Goal: Entertainment & Leisure: Consume media (video, audio)

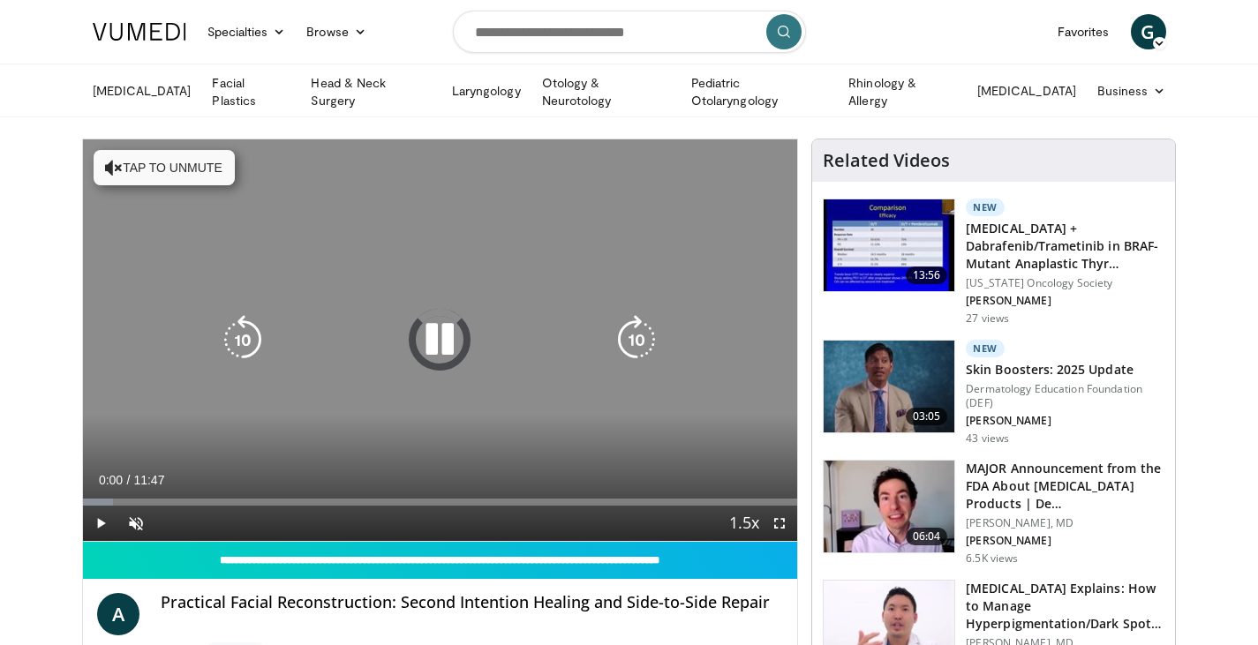
click at [166, 161] on button "Tap to unmute" at bounding box center [164, 167] width 141 height 35
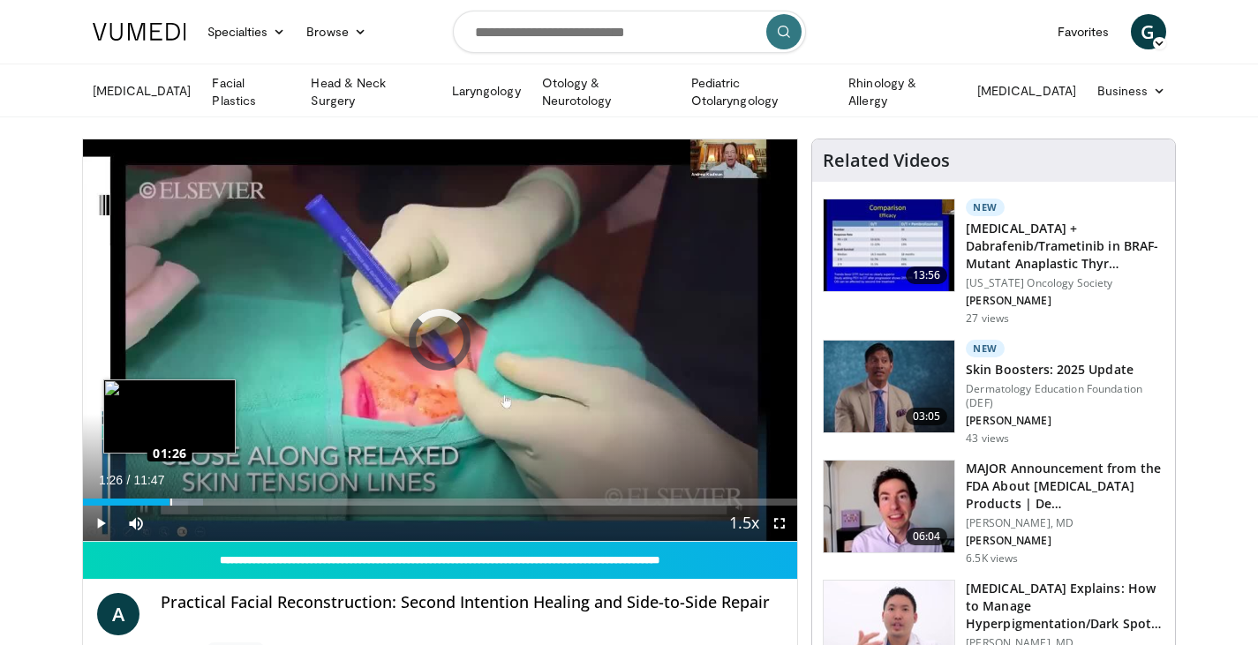
click at [170, 499] on div "Loaded : 16.82% 01:26 01:26" at bounding box center [440, 502] width 715 height 7
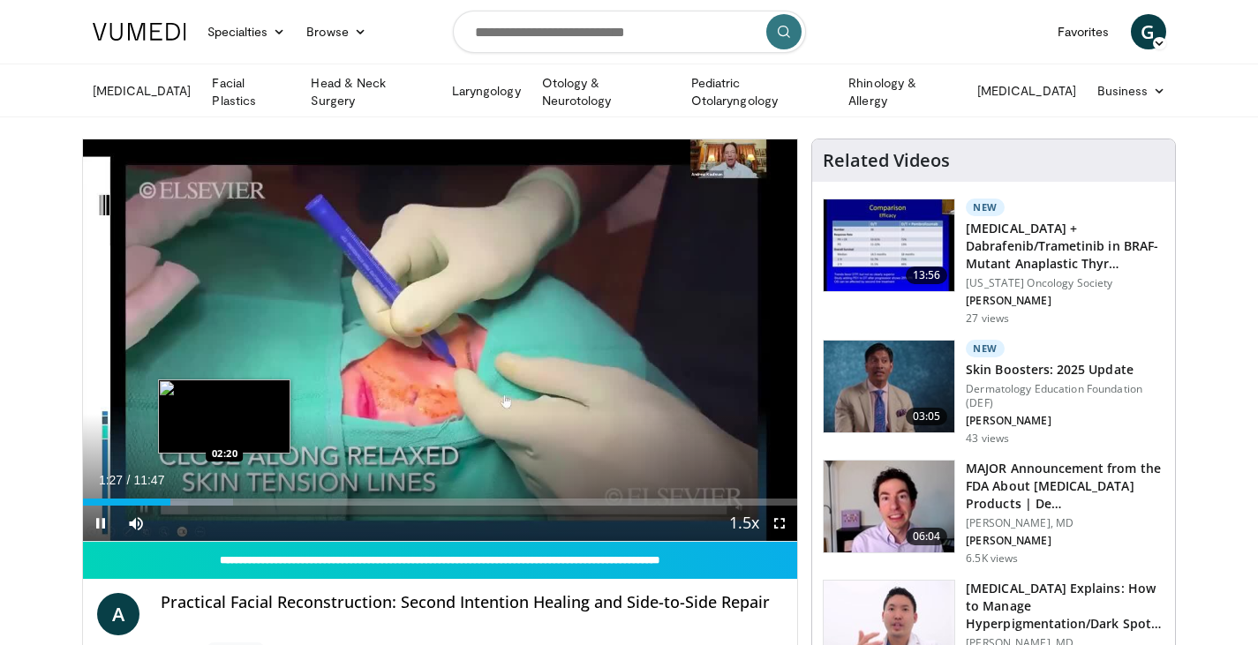
click at [224, 499] on div "Progress Bar" at bounding box center [187, 502] width 92 height 7
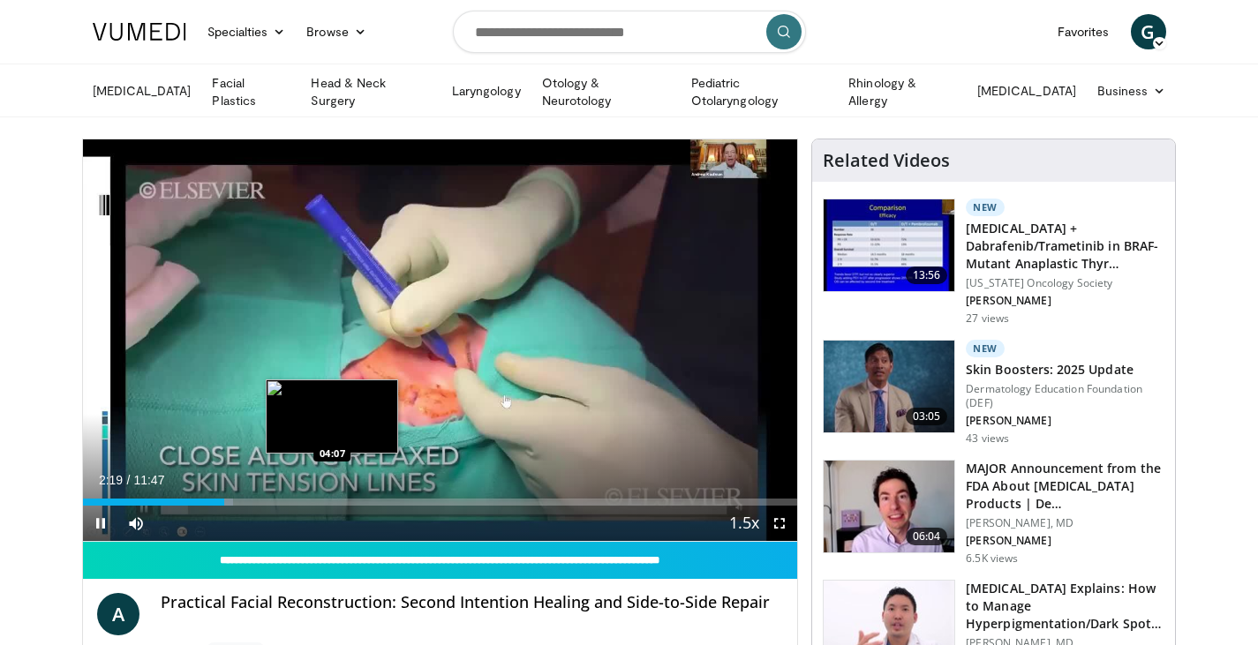
click at [334, 495] on div "Loaded : 21.03% 02:20 04:07" at bounding box center [440, 497] width 715 height 17
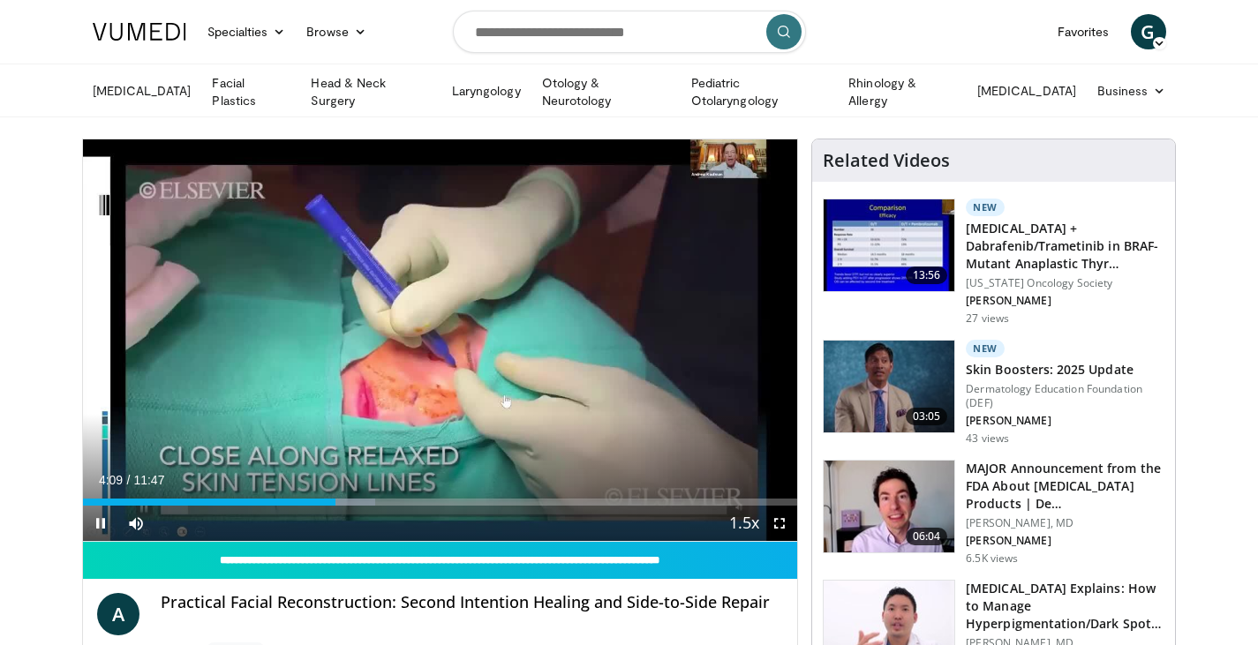
click at [494, 506] on div "Current Time 4:09 / Duration 11:47 Pause Skip Backward Skip Forward Mute Loaded…" at bounding box center [440, 523] width 715 height 35
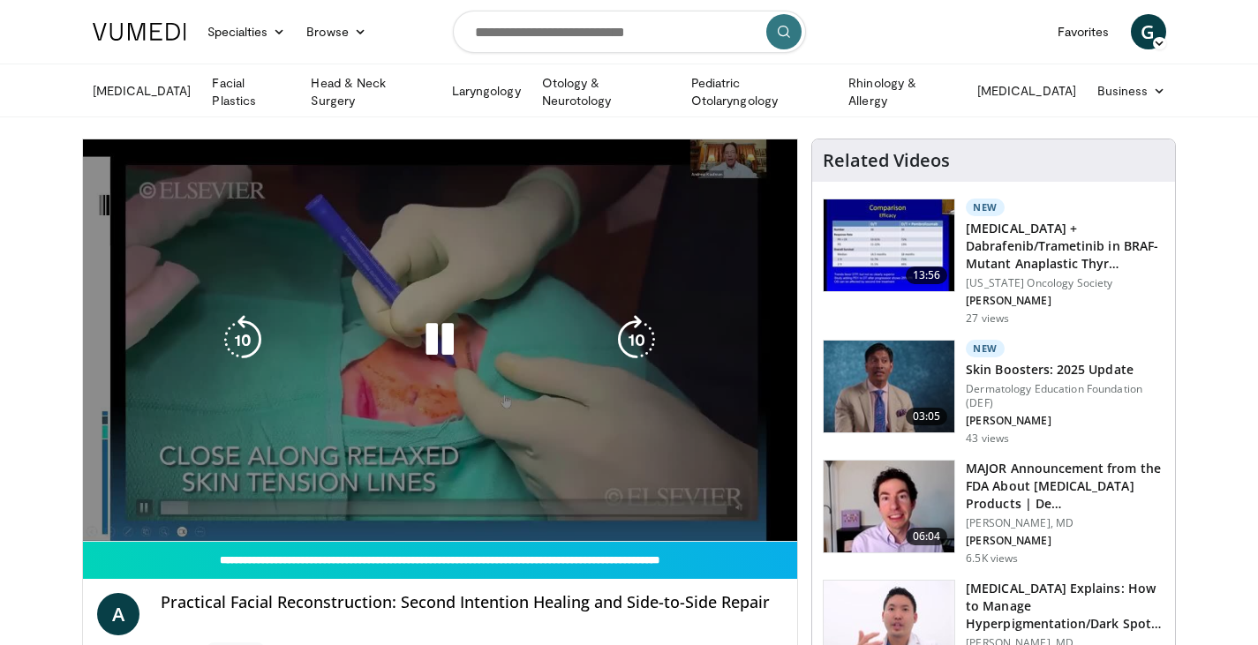
click at [500, 500] on video-js "**********" at bounding box center [440, 340] width 715 height 402
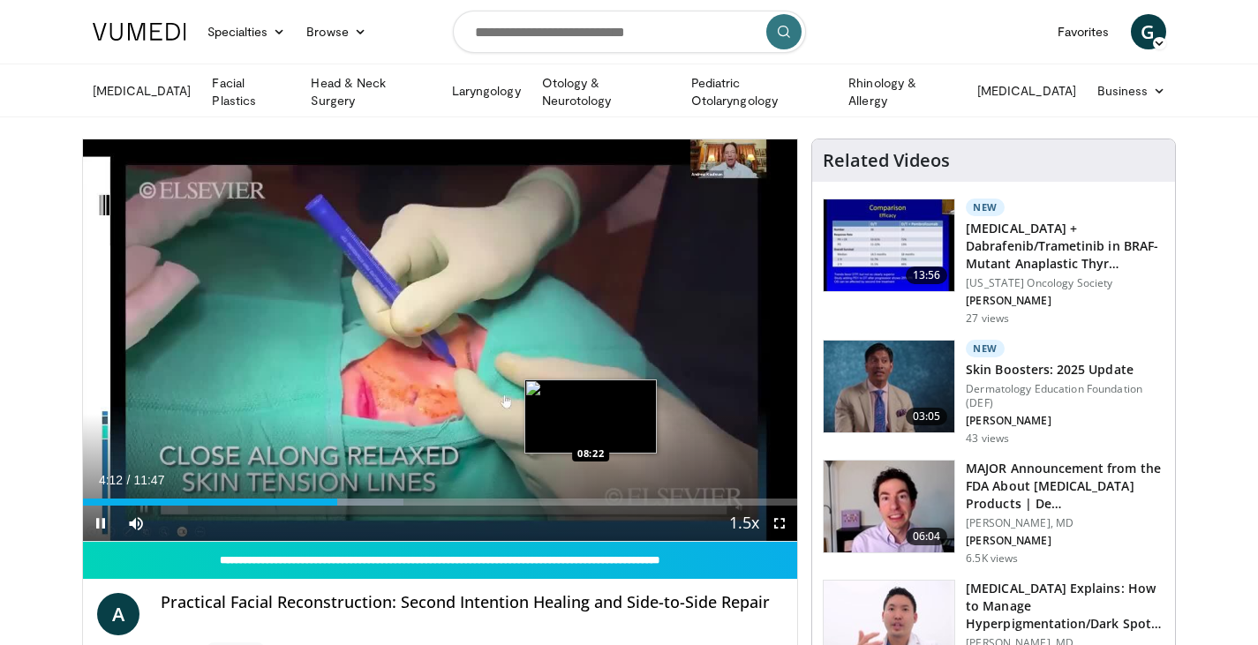
click at [591, 499] on div "Loaded : 44.87% 04:12 08:22" at bounding box center [440, 502] width 715 height 7
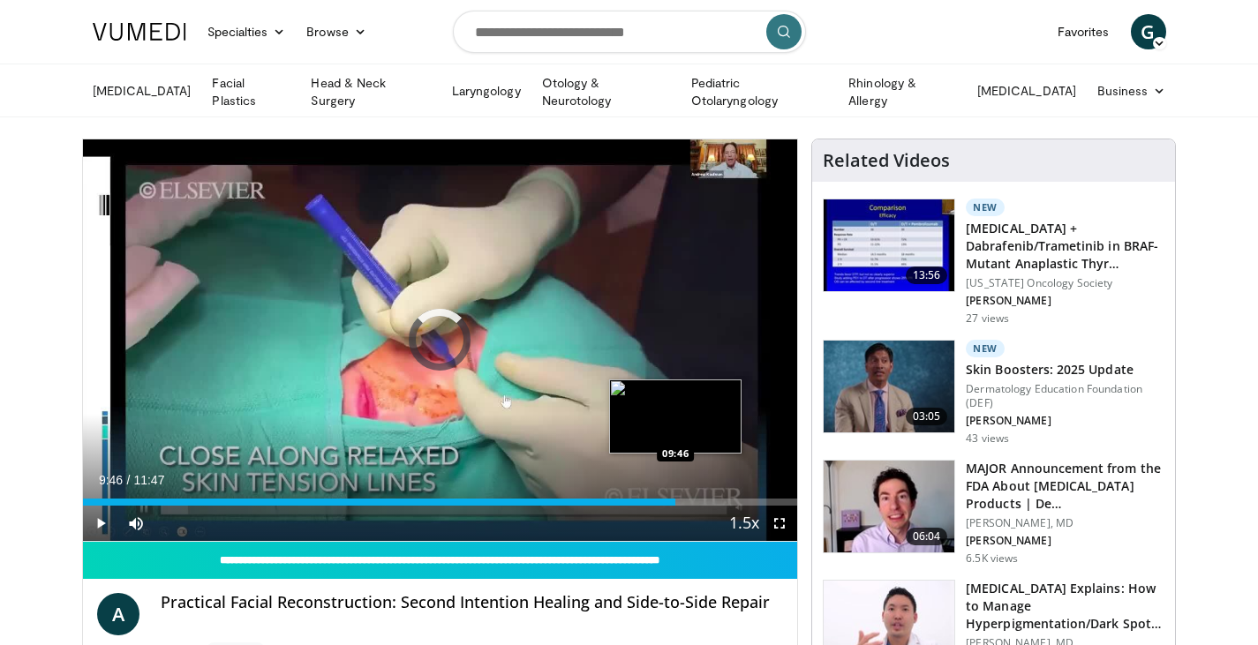
click at [675, 499] on div "Loaded : 73.52% 09:46 09:46" at bounding box center [440, 502] width 715 height 7
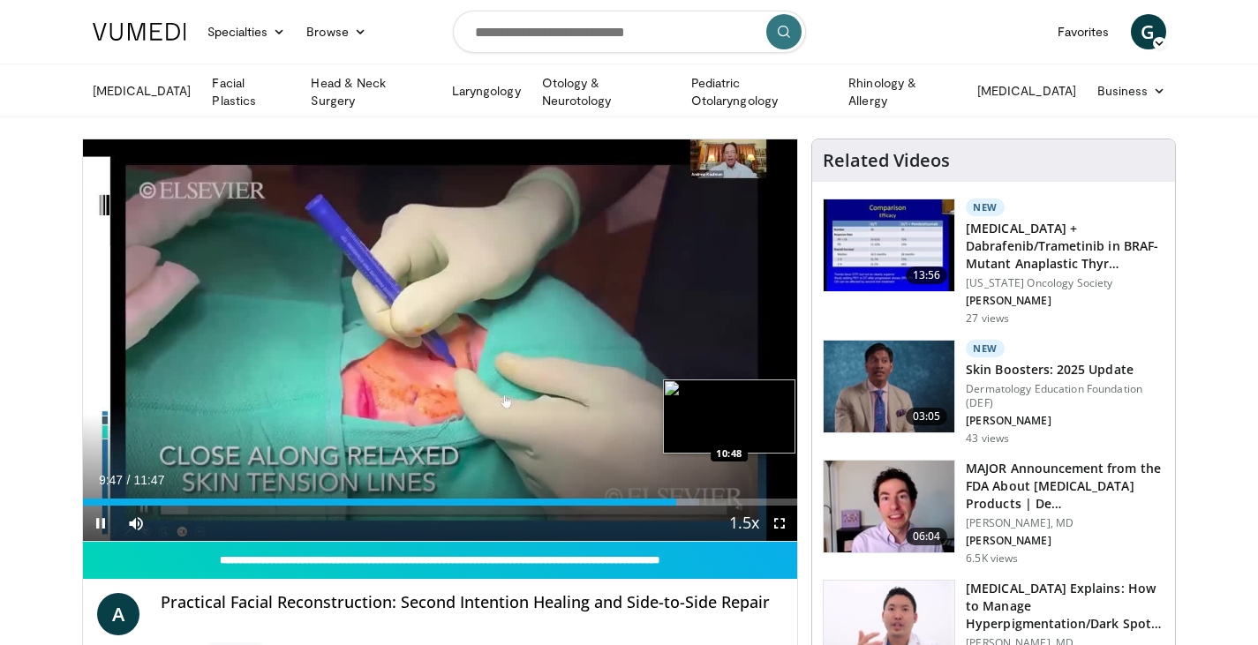
click at [738, 492] on div "Loaded : 86.24% 09:47 10:48" at bounding box center [440, 497] width 715 height 17
click at [781, 492] on div "Loaded : 96.14% 10:49 11:31" at bounding box center [440, 497] width 715 height 17
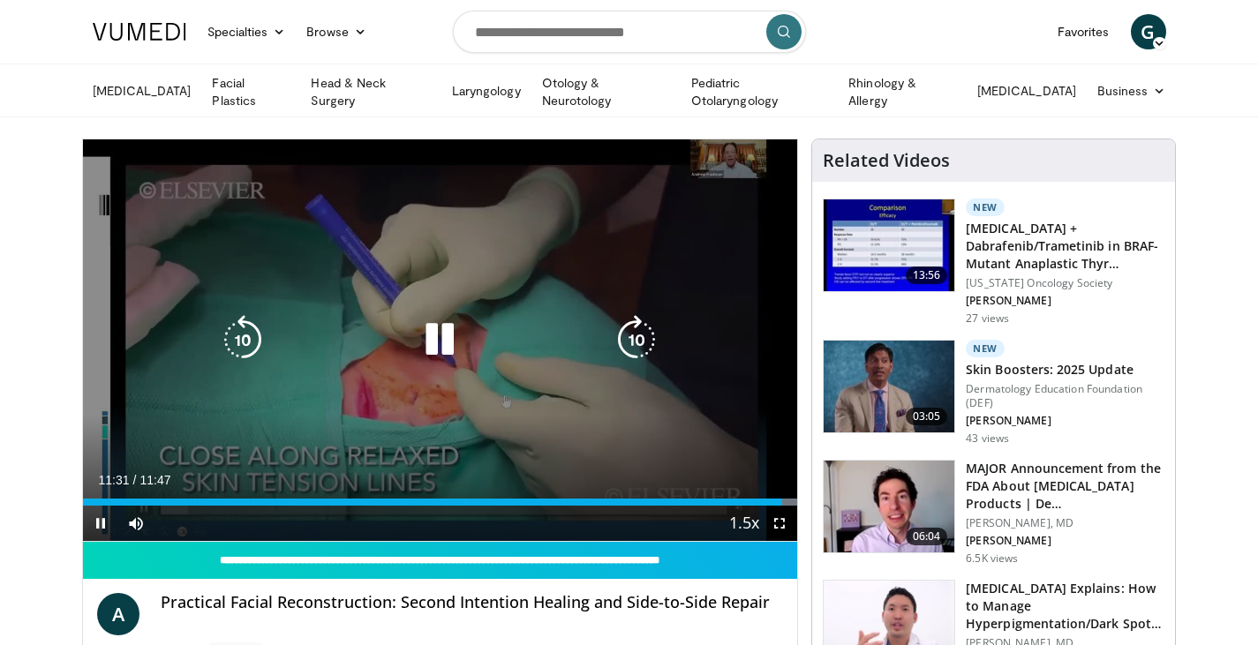
drag, startPoint x: 491, startPoint y: 484, endPoint x: 476, endPoint y: 491, distance: 16.6
click at [489, 485] on div "Current Time 11:31 / Duration 11:47" at bounding box center [440, 480] width 715 height 16
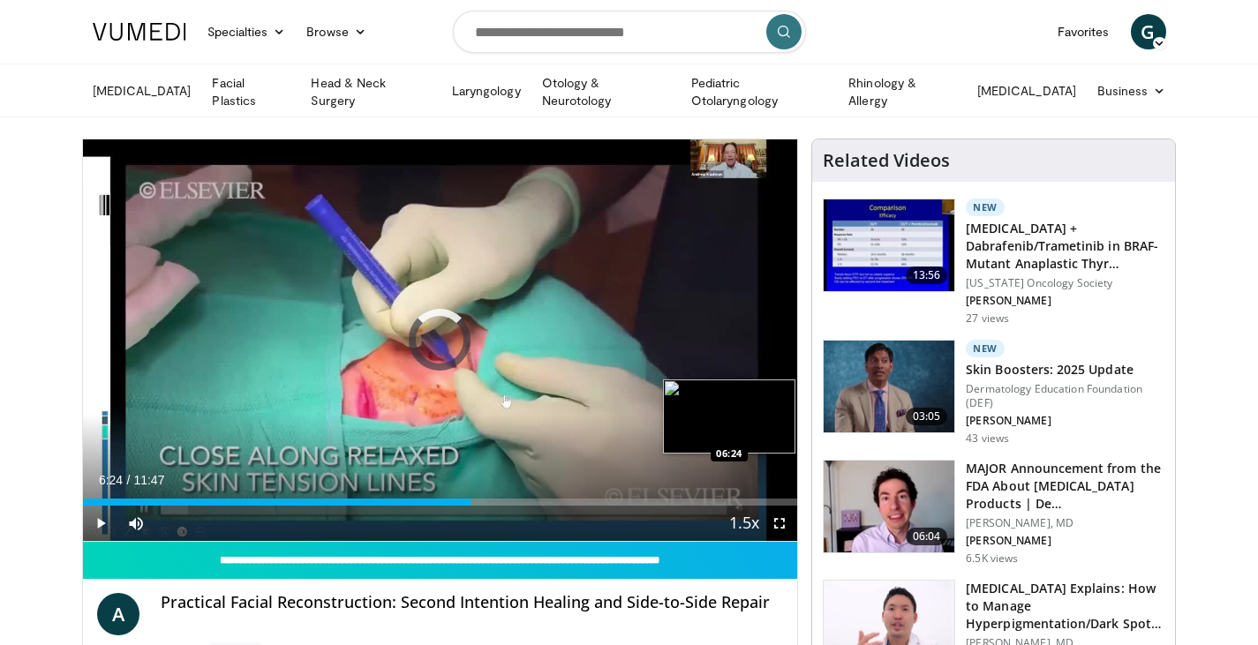
click at [470, 494] on div "Loaded : 0.00% 06:24 06:24" at bounding box center [440, 497] width 715 height 17
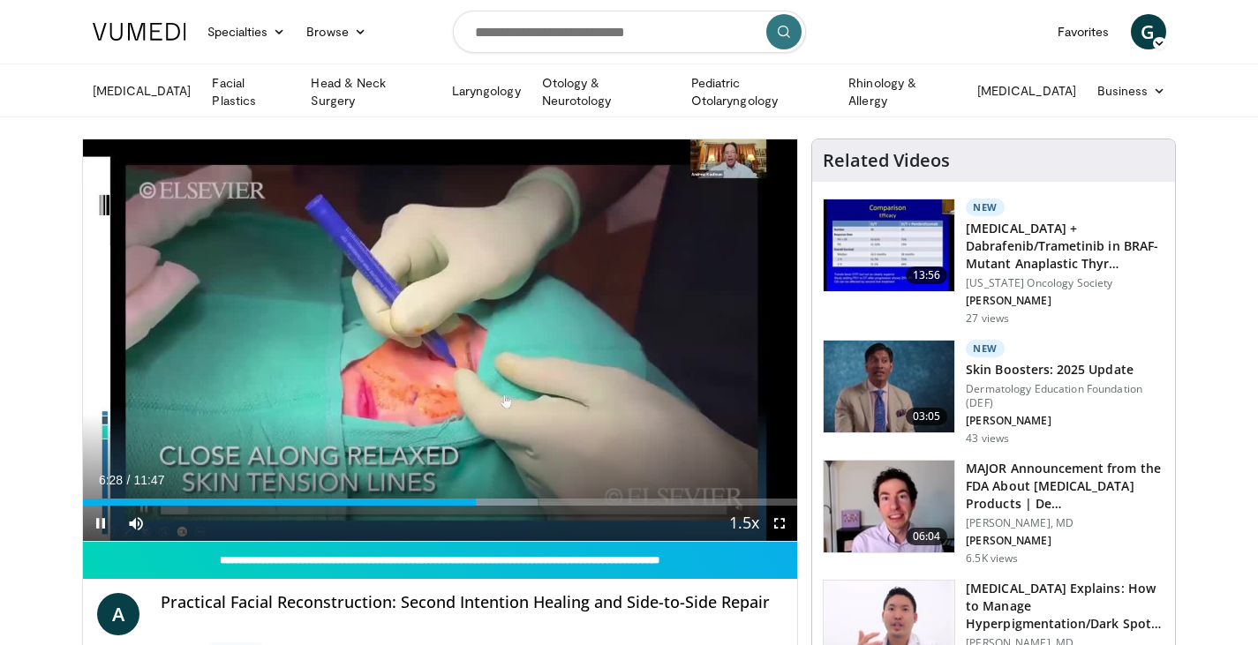
click at [405, 472] on div "Current Time 6:28 / Duration 11:47" at bounding box center [440, 480] width 715 height 16
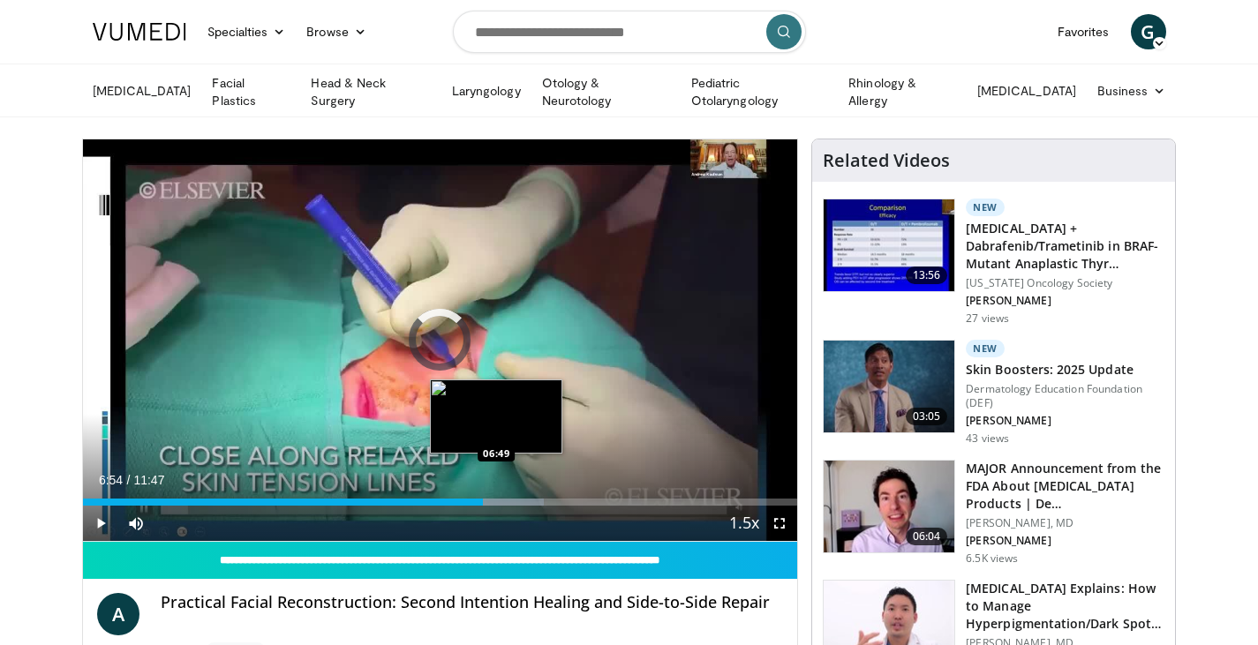
click at [501, 493] on div "Loaded : 64.50% 06:36 06:49" at bounding box center [440, 497] width 715 height 17
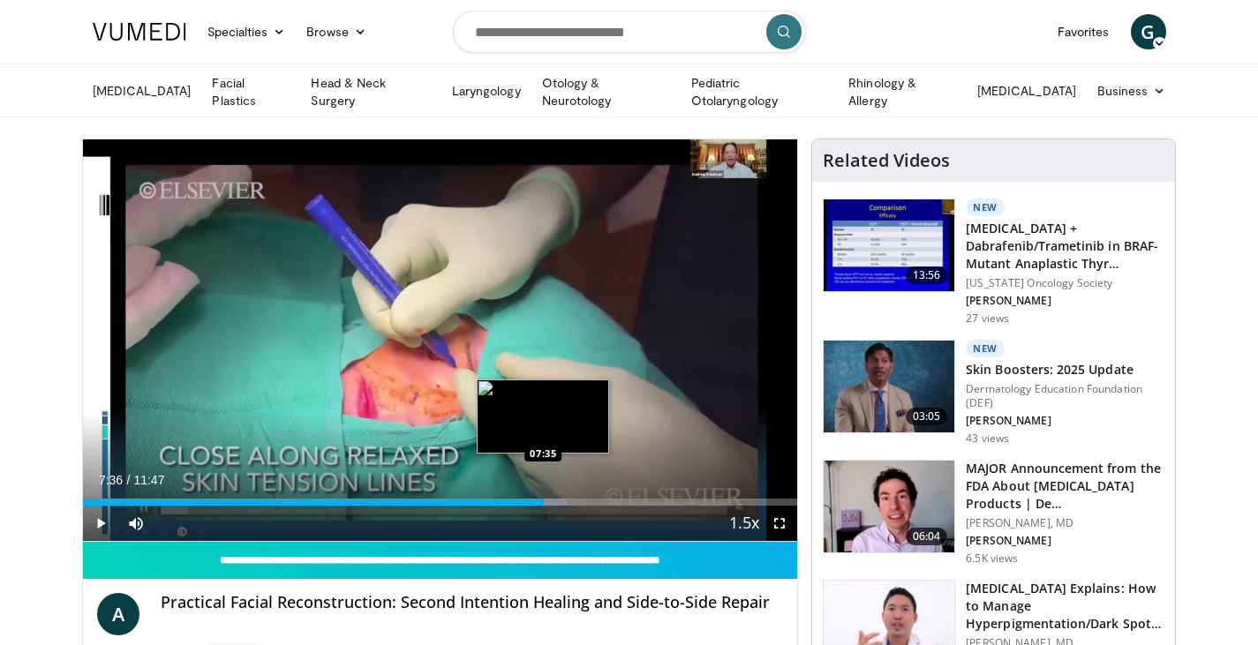
click at [544, 491] on div "Loaded : 67.86% 07:36 07:35" at bounding box center [440, 497] width 715 height 17
click at [567, 491] on div "Loaded : 73.52% 07:37 07:58" at bounding box center [440, 497] width 715 height 17
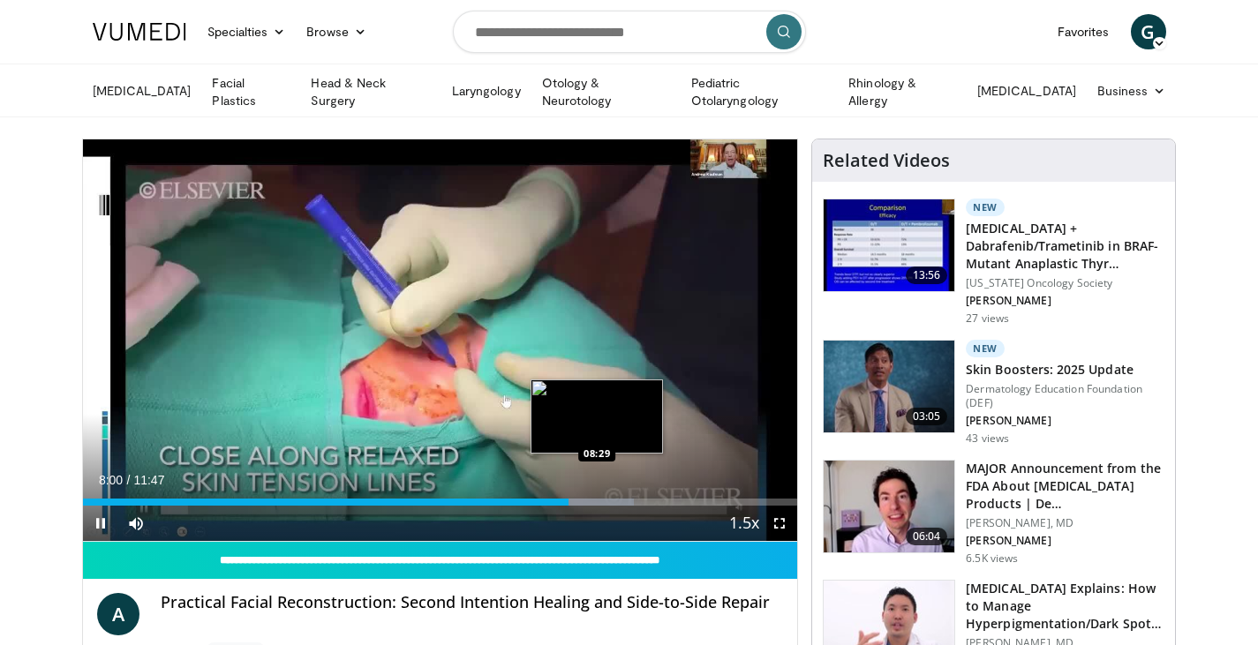
click at [597, 492] on div "Loaded : 77.12% 08:00 08:29" at bounding box center [440, 497] width 715 height 17
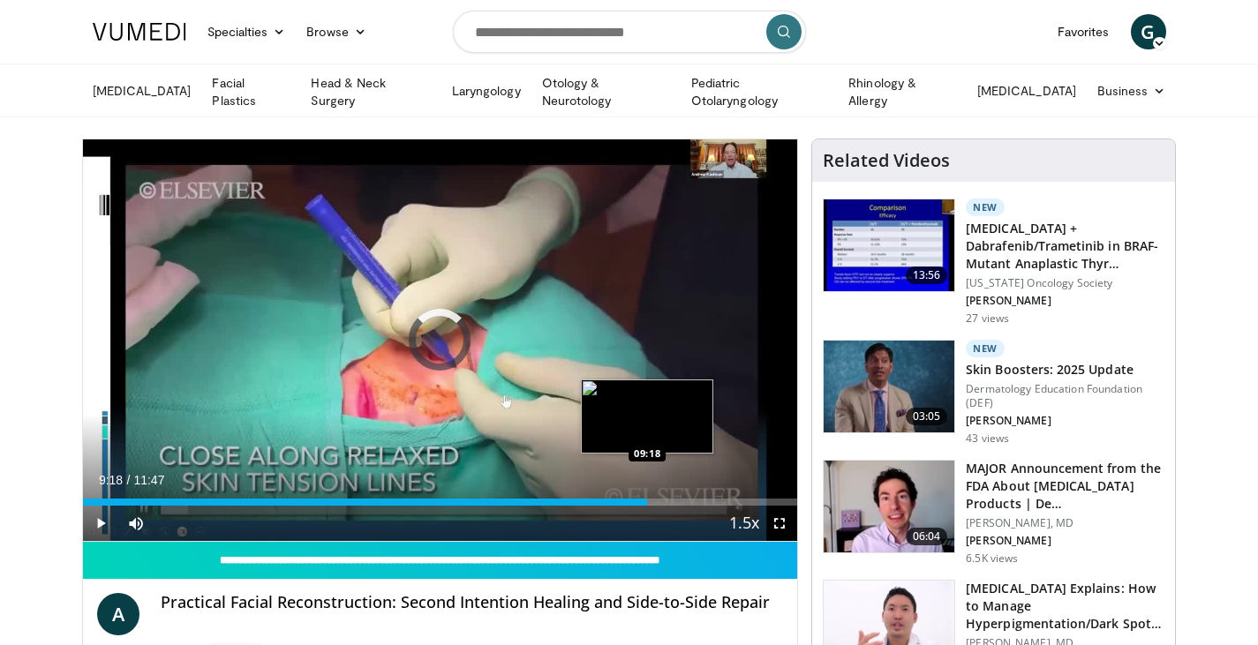
click at [647, 492] on div "Loaded : 77.12% 09:18 09:18" at bounding box center [440, 497] width 715 height 17
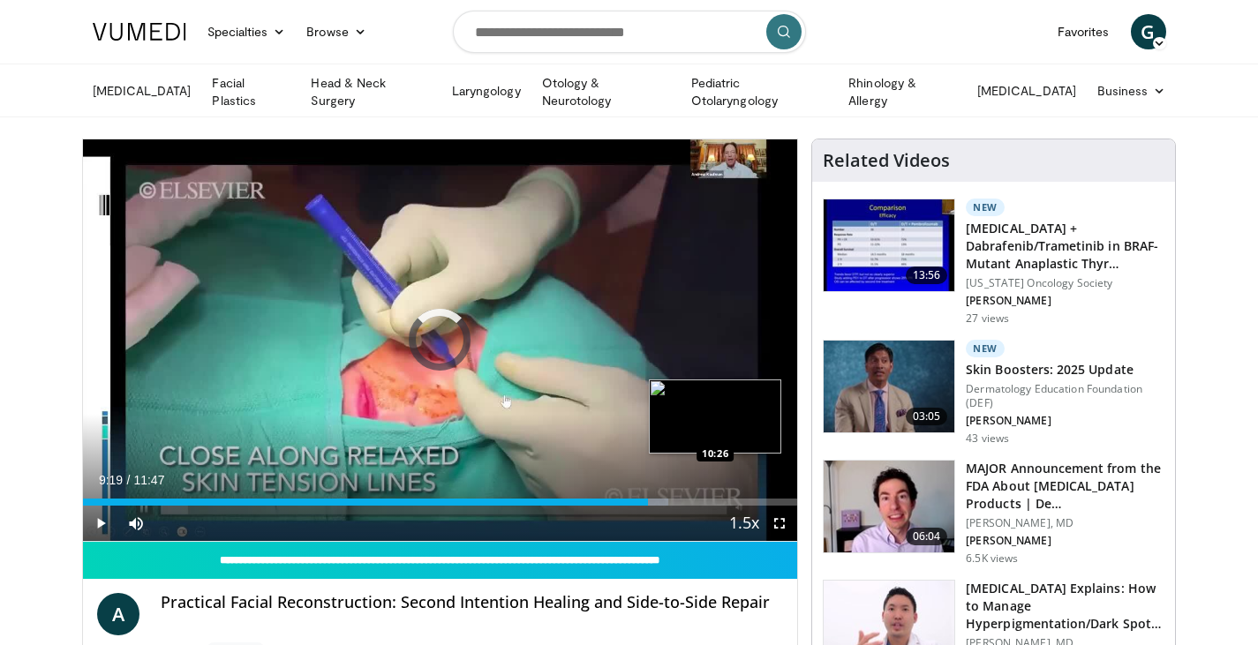
click at [715, 499] on div "Loaded : 82.00% 09:19 10:26" at bounding box center [440, 502] width 715 height 7
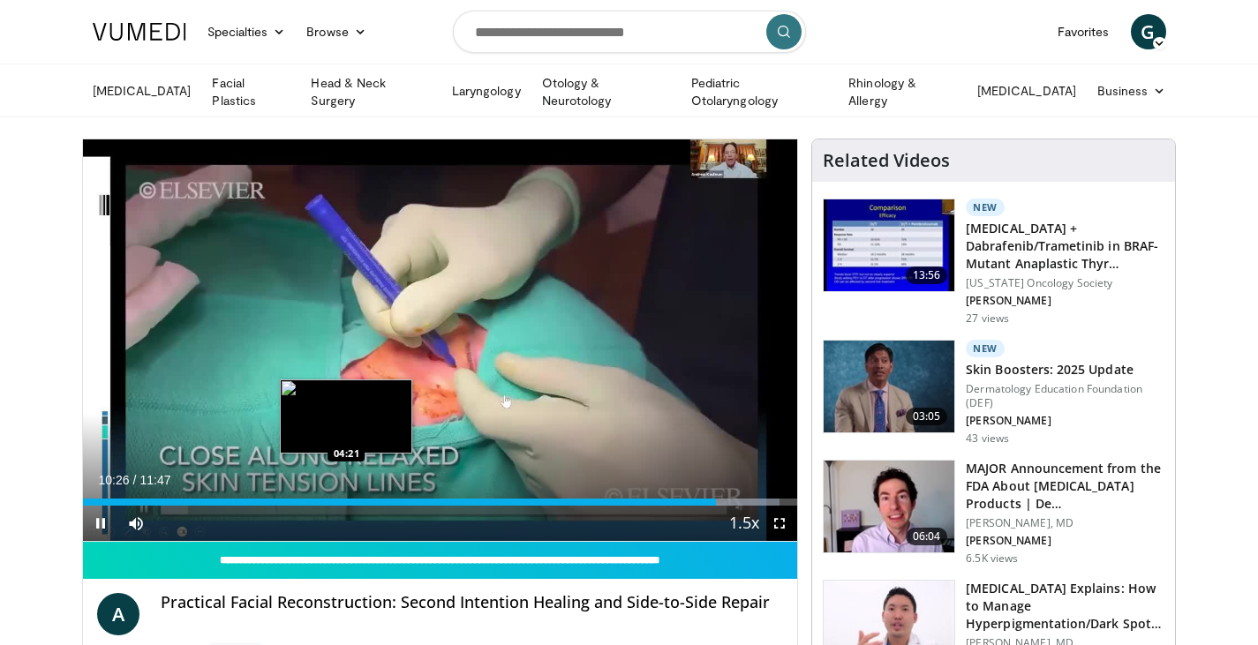
click at [344, 499] on div "10:26" at bounding box center [400, 502] width 634 height 7
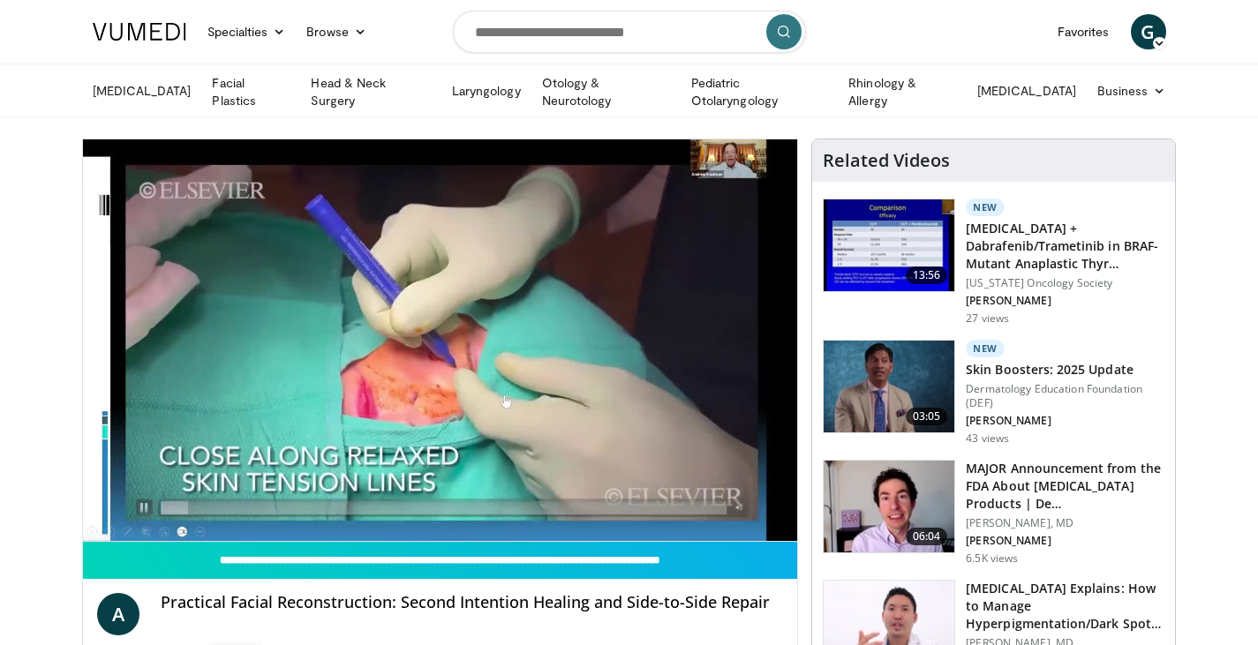
click at [367, 495] on div "10 seconds Tap to unmute" at bounding box center [440, 340] width 715 height 402
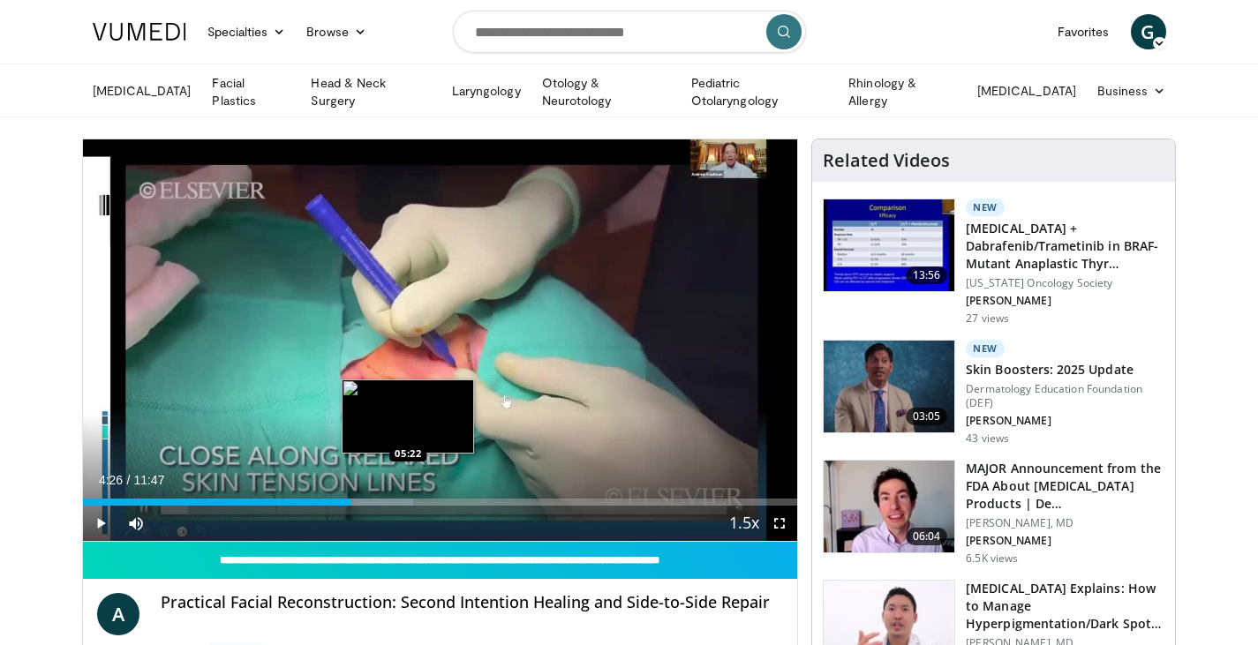
click at [411, 499] on div "Progress Bar" at bounding box center [378, 502] width 70 height 7
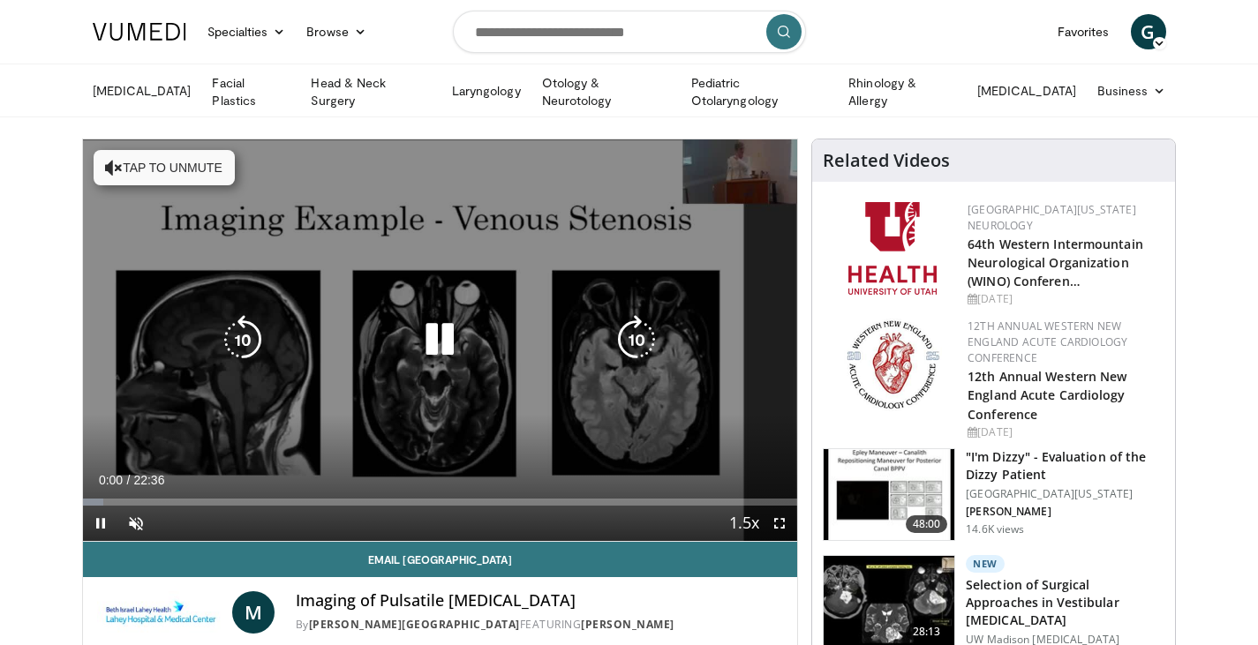
click at [214, 167] on button "Tap to unmute" at bounding box center [164, 167] width 141 height 35
click at [458, 347] on icon "Video Player" at bounding box center [439, 339] width 49 height 49
click at [494, 370] on div "10 seconds Tap to unmute" at bounding box center [440, 340] width 715 height 402
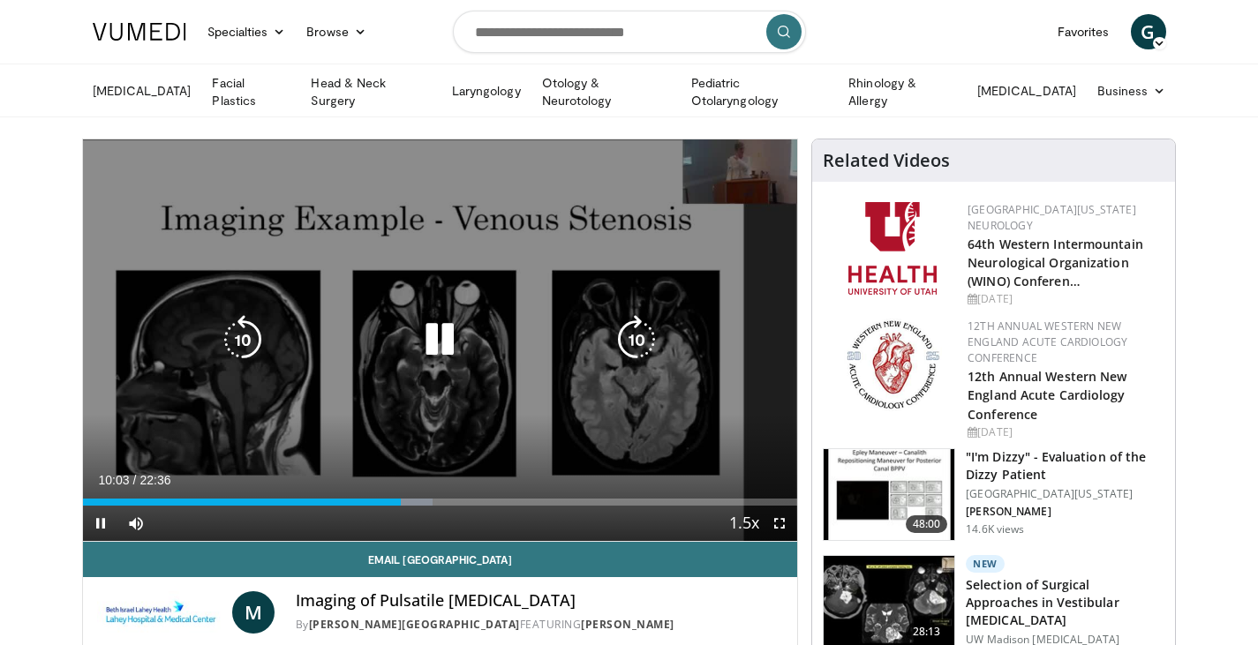
click at [387, 342] on div "Video Player" at bounding box center [439, 339] width 429 height 35
click at [477, 337] on div "Video Player" at bounding box center [439, 339] width 429 height 35
click at [450, 342] on icon "Video Player" at bounding box center [439, 339] width 49 height 49
drag, startPoint x: 438, startPoint y: 306, endPoint x: 433, endPoint y: 319, distance: 13.1
click at [435, 314] on div "10 seconds Tap to unmute" at bounding box center [440, 340] width 715 height 402
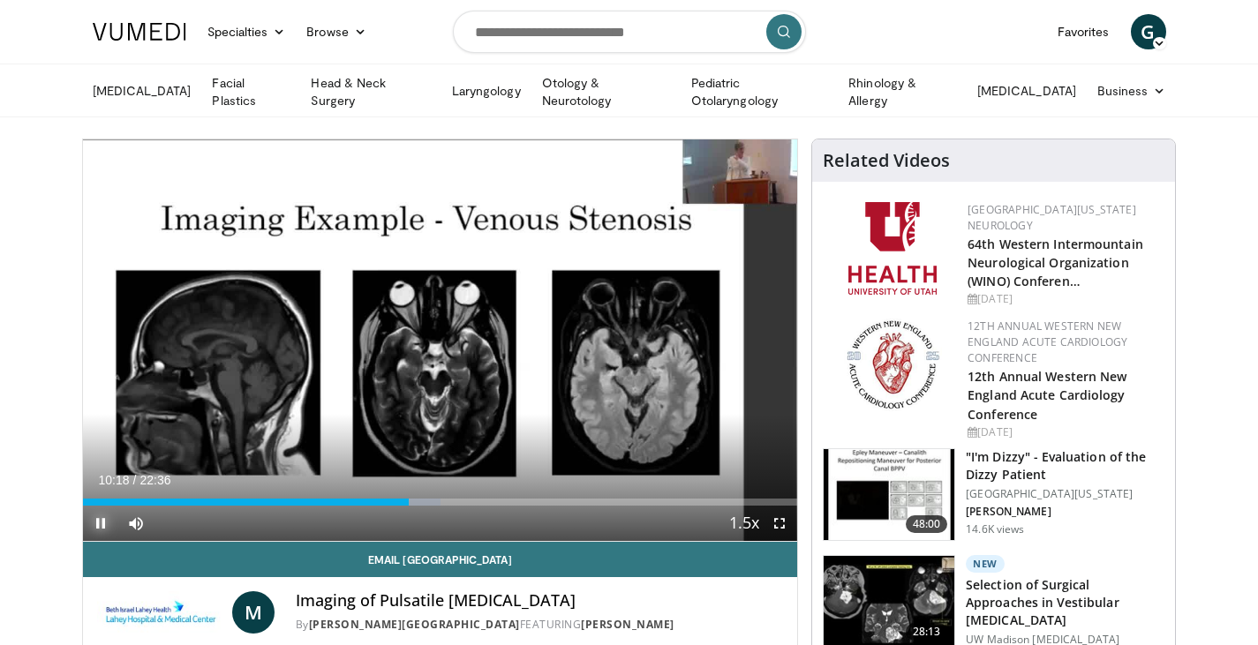
click at [98, 522] on span "Video Player" at bounding box center [100, 523] width 35 height 35
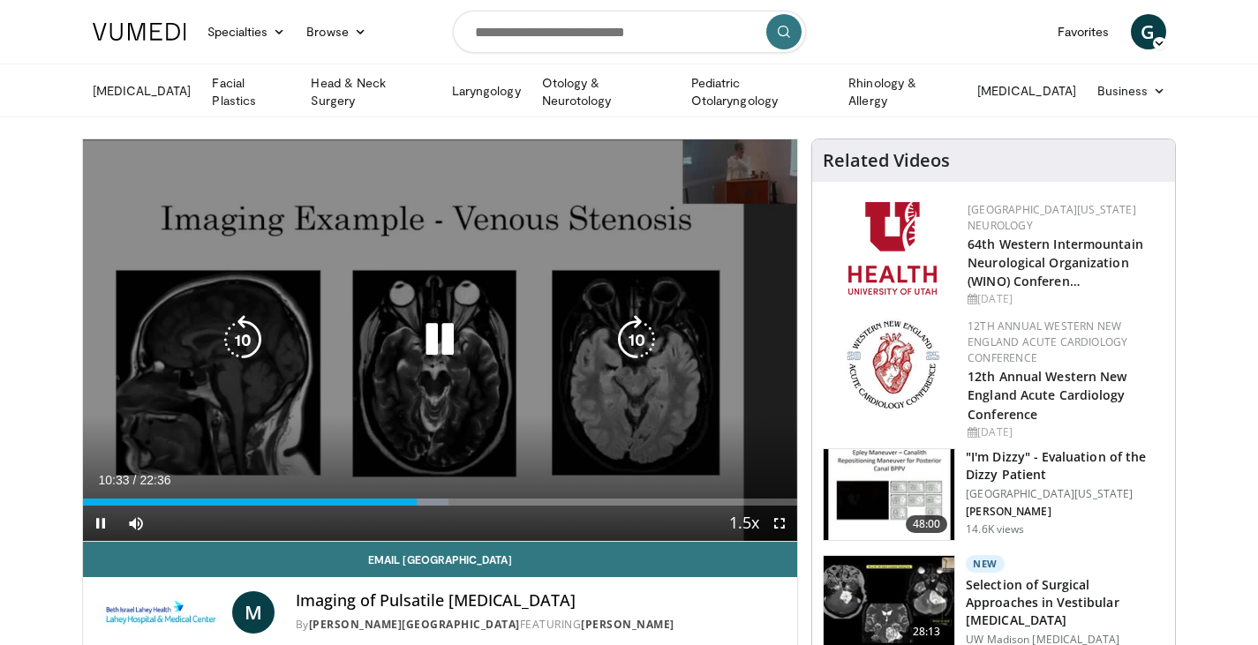
click at [446, 340] on icon "Video Player" at bounding box center [439, 339] width 49 height 49
click at [436, 312] on div "10 seconds Tap to unmute" at bounding box center [440, 340] width 715 height 402
click at [442, 324] on icon "Video Player" at bounding box center [439, 339] width 49 height 49
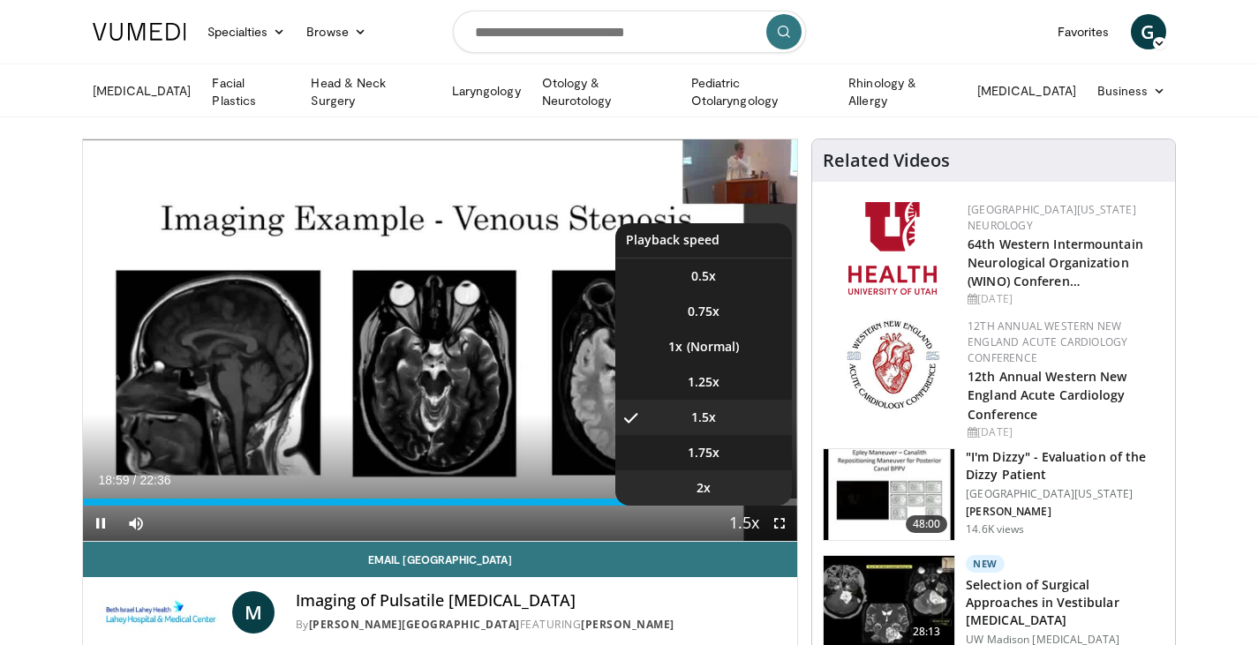
click at [735, 490] on li "2x" at bounding box center [703, 487] width 177 height 35
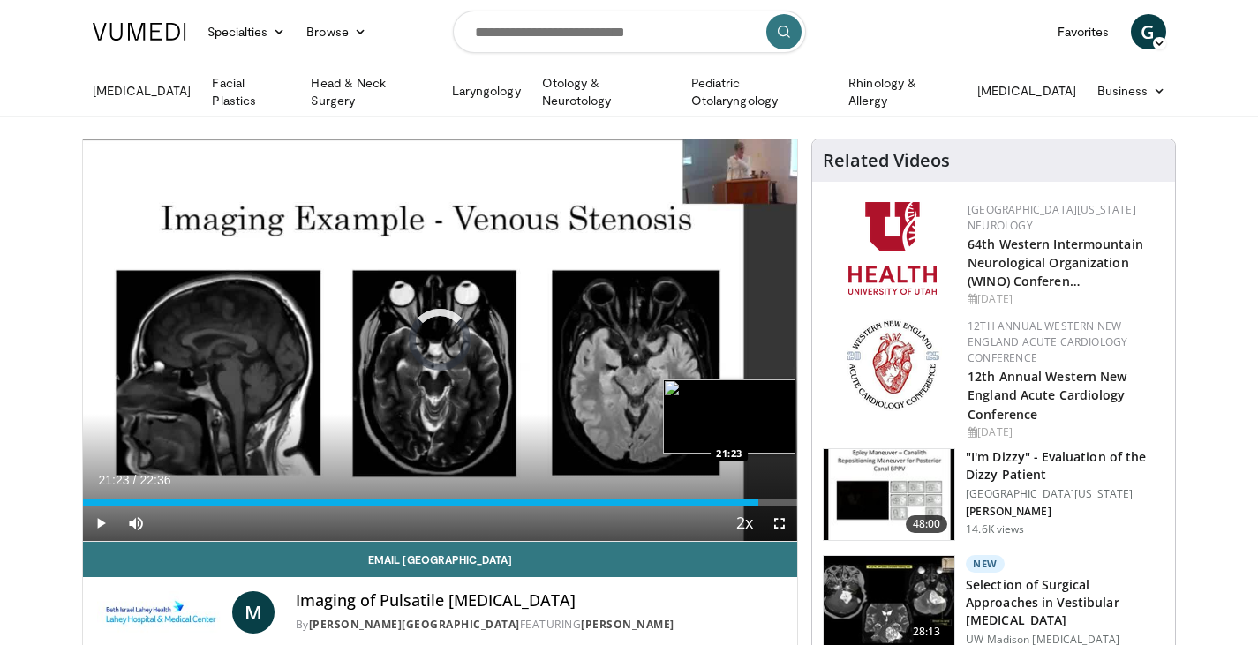
click at [758, 499] on div "Loaded : 89.18% 21:23 21:23" at bounding box center [440, 502] width 715 height 7
